Goal: Transaction & Acquisition: Purchase product/service

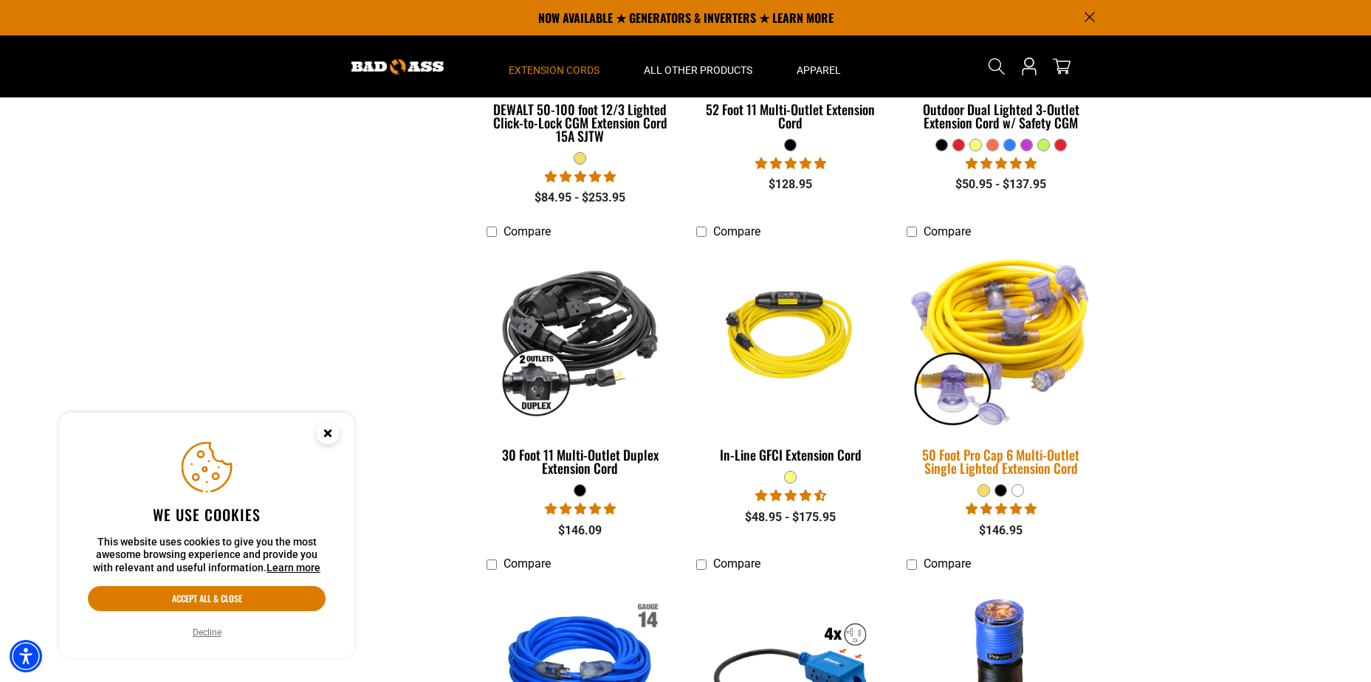
scroll to position [1198, 0]
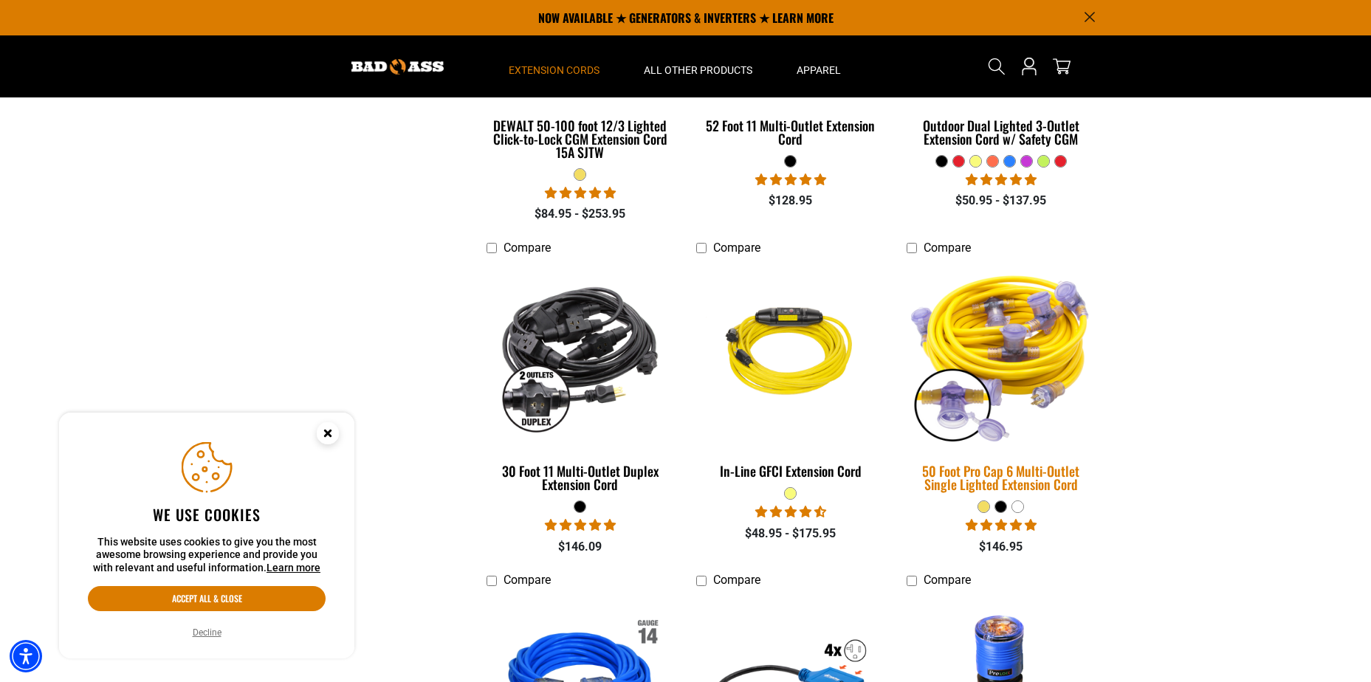
click at [1019, 378] on img at bounding box center [1001, 354] width 207 height 189
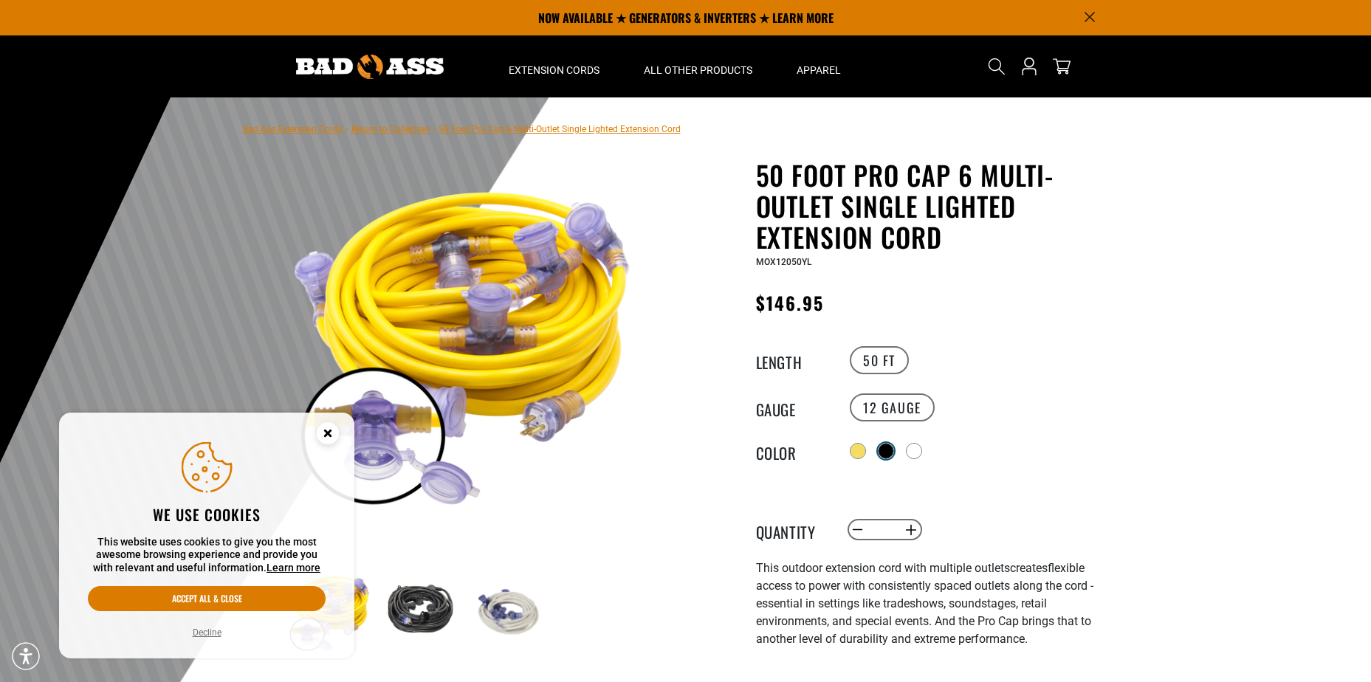
click at [887, 450] on div at bounding box center [886, 451] width 15 height 15
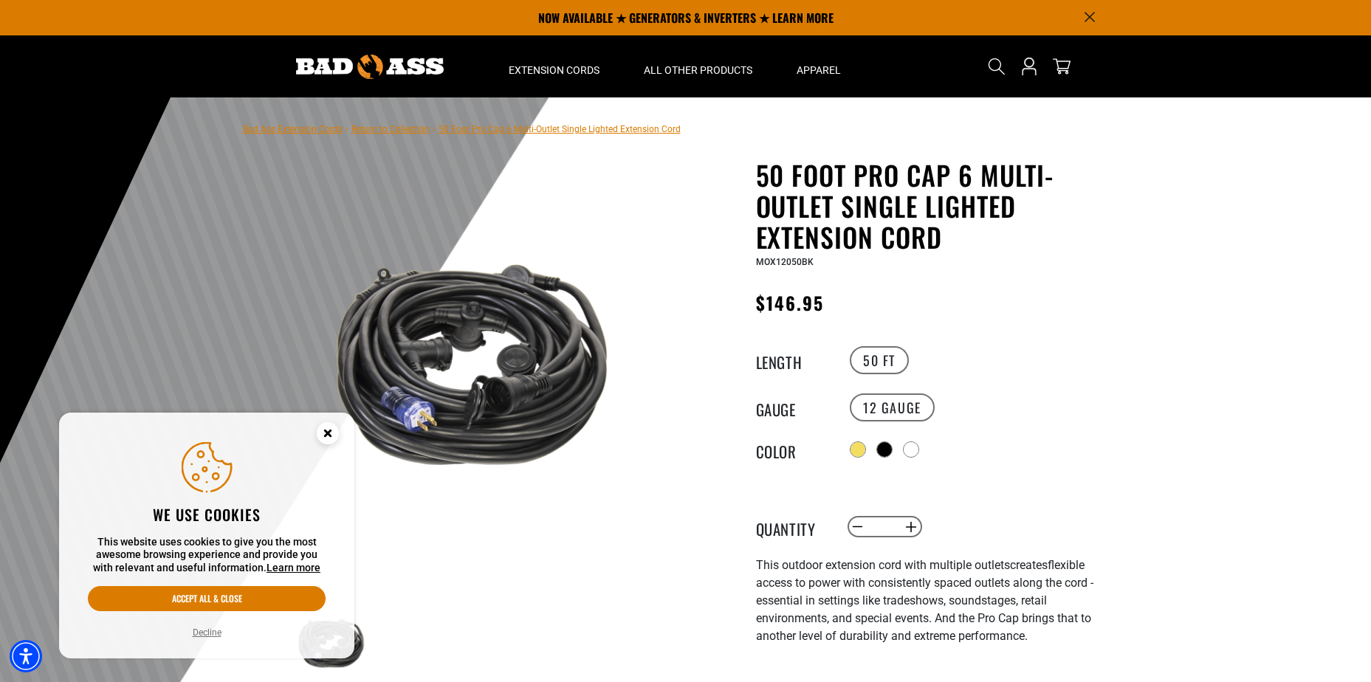
drag, startPoint x: 753, startPoint y: 298, endPoint x: 977, endPoint y: 298, distance: 223.7
click at [977, 298] on div "50 Foot Pro Cap 6 Multi-Outlet Single Lighted Extension Cord 50 Foot Pro Cap 6 …" at bounding box center [907, 561] width 421 height 804
click at [1136, 429] on div at bounding box center [685, 459] width 1371 height 724
click at [321, 439] on circle "Close this option" at bounding box center [328, 433] width 22 height 22
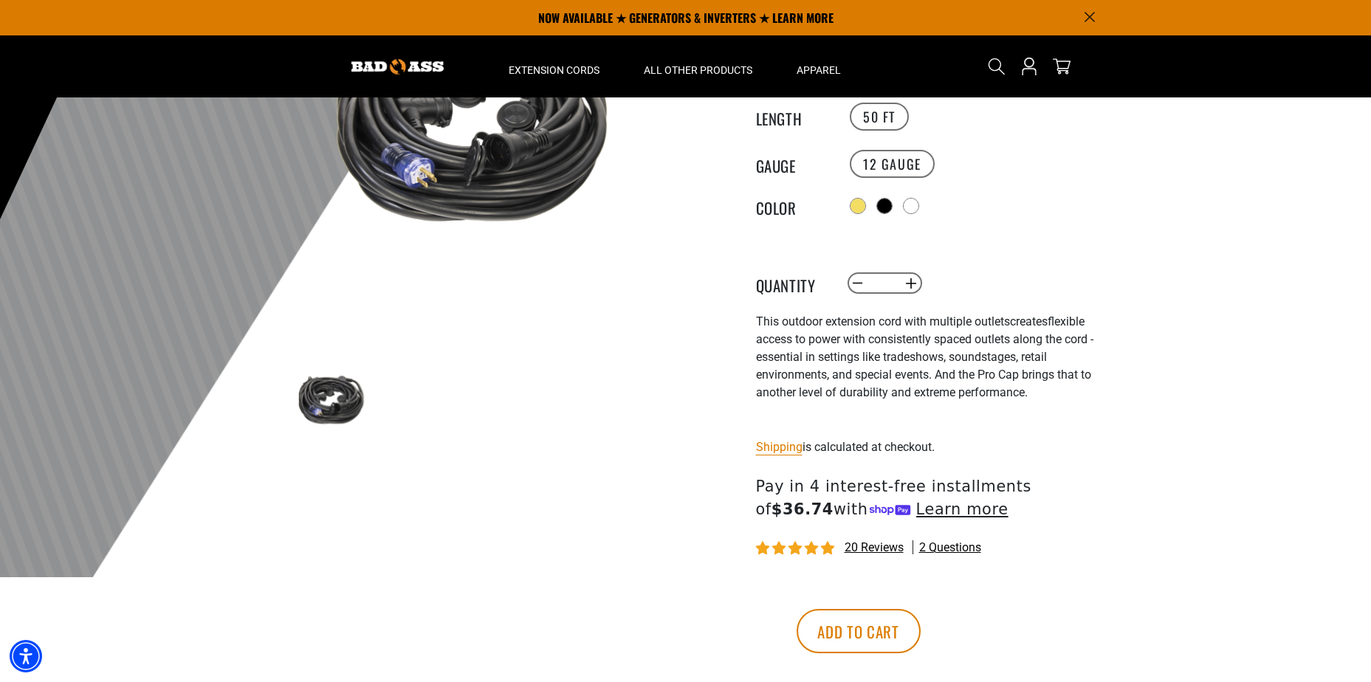
scroll to position [74, 0]
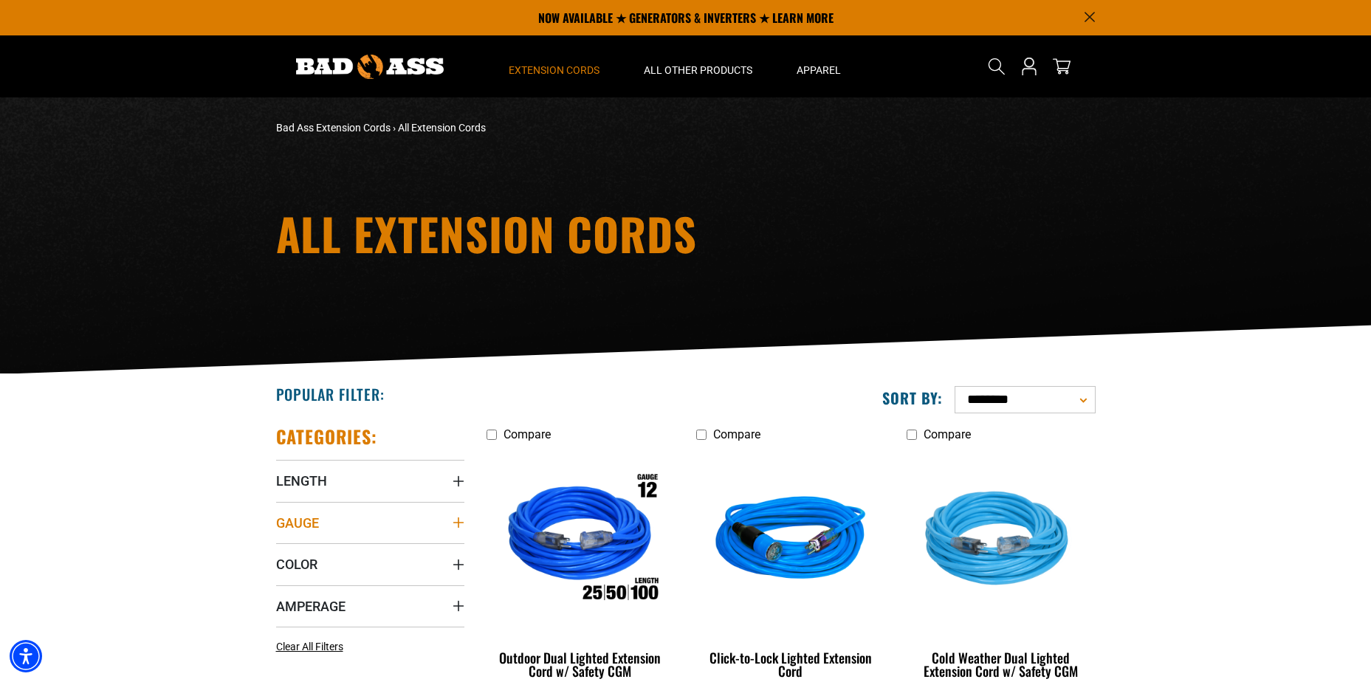
click at [367, 524] on summary "Gauge" at bounding box center [370, 522] width 188 height 41
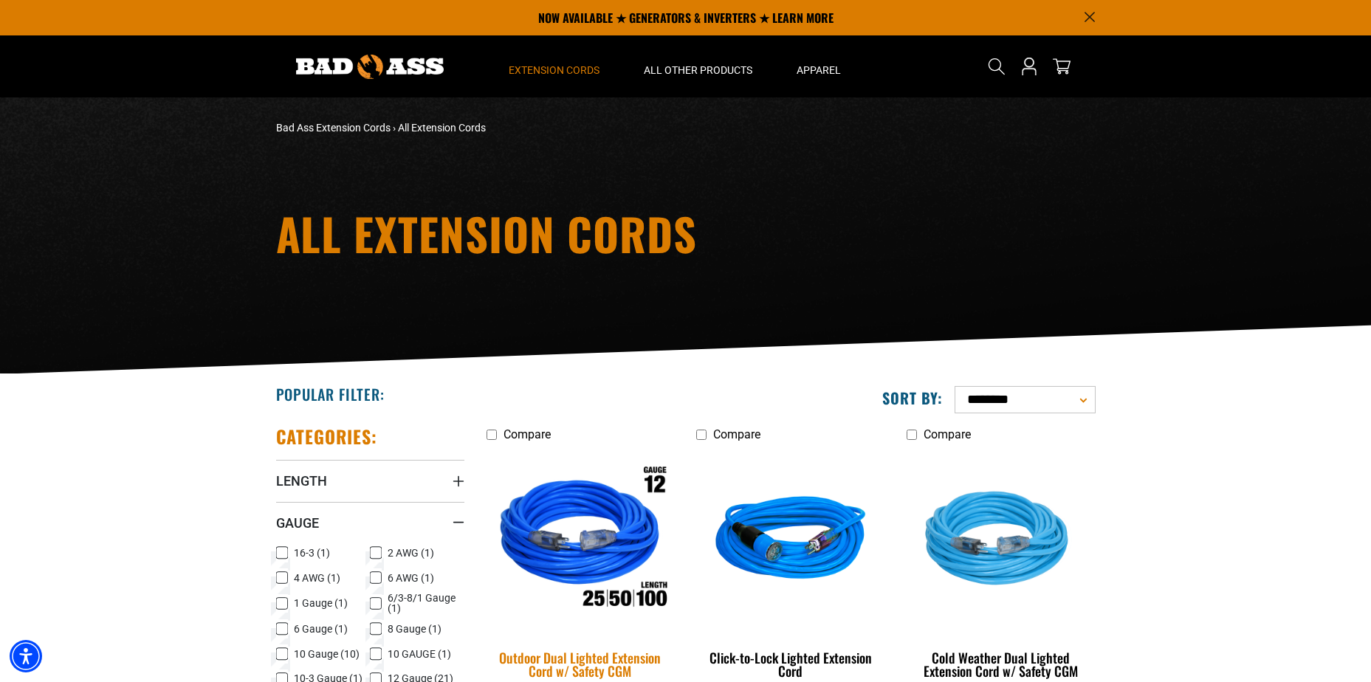
click at [540, 604] on img at bounding box center [580, 541] width 207 height 189
